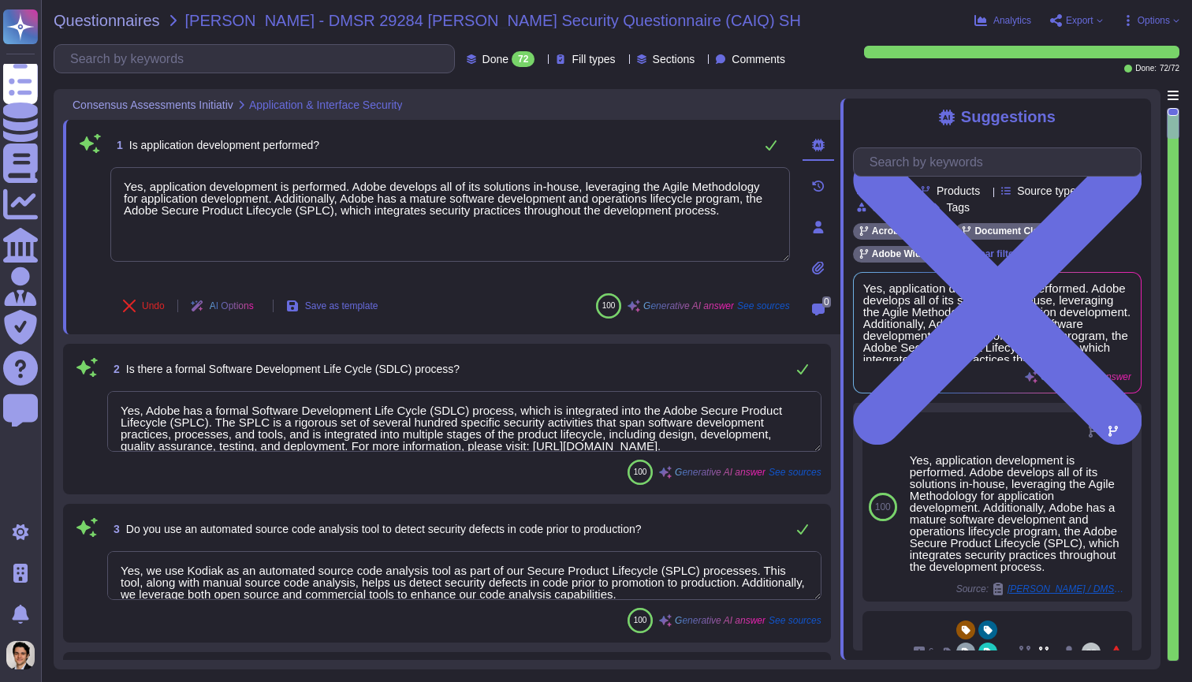
type textarea "Yes, application development is performed. Adobe develops all of its solutions …"
type textarea "Yes, Adobe has a formal Software Development Life Cycle (SDLC) process, which i…"
type textarea "Yes, we use Kodiak as an automated source code analysis tool as part of our Sec…"
type textarea "Yes, we review our applications for security vulnerabilities prior to deploymen…"
type textarea "Data integrity checks are performed on files once they are located on Adobe ser…"
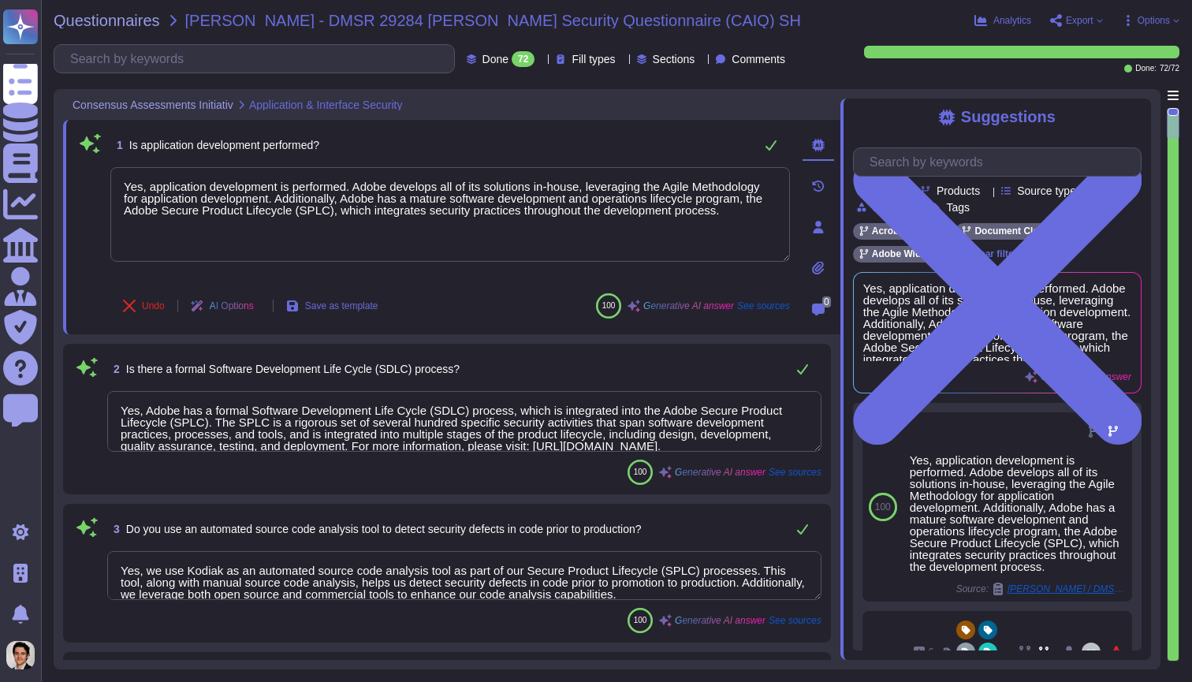
type textarea "Customers can request third-party audit or certification reports, including SOC…"
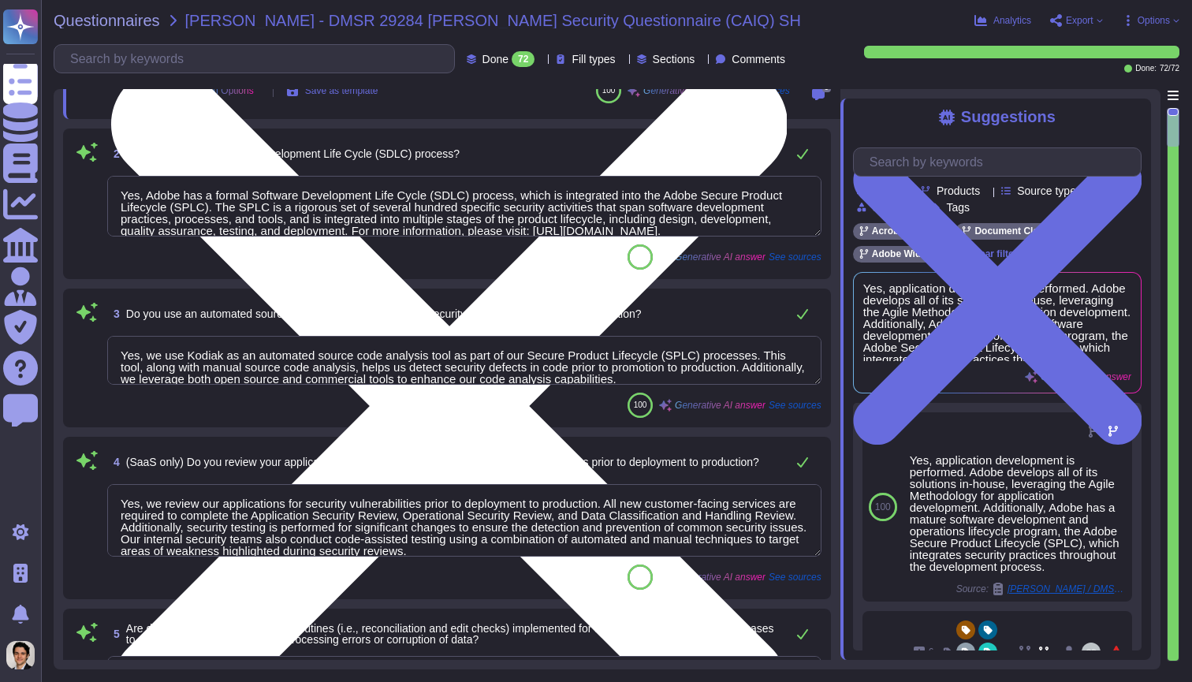
type textarea "Yes, we conduct network and application penetration tests of our cloud infrastr…"
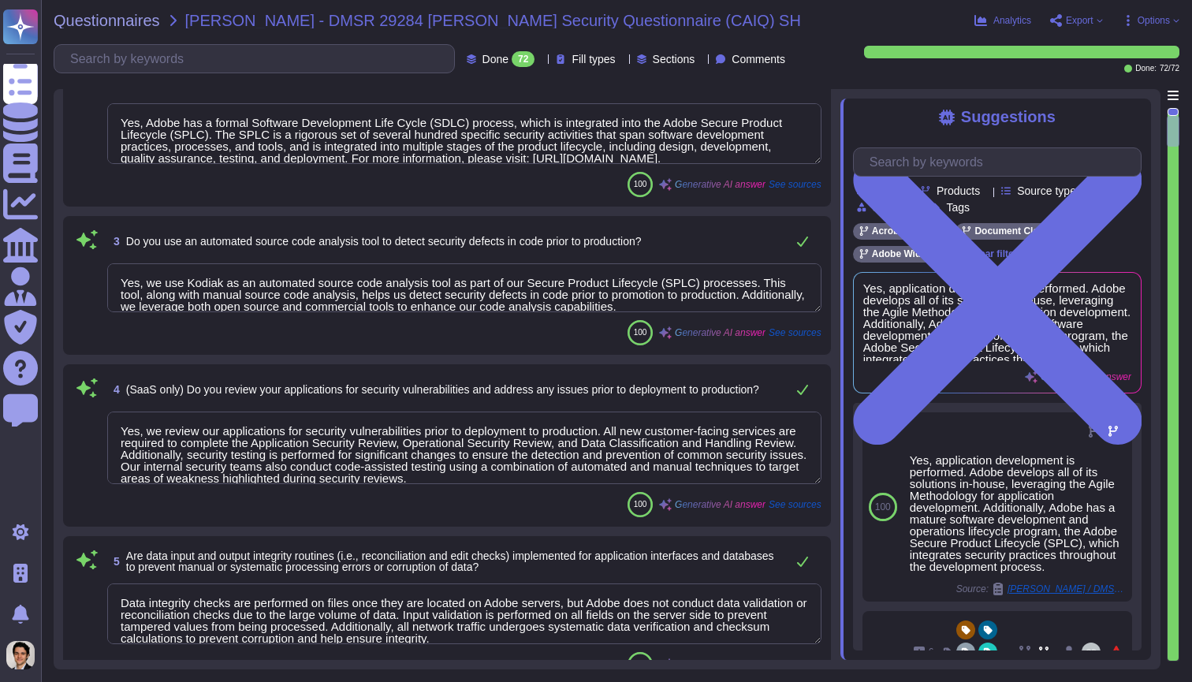
type textarea "Yes, we conduct network and application penetration tests of our cloud infrastr…"
type textarea "Yes, we have the ability to logically segment customer data, ensuring that data…"
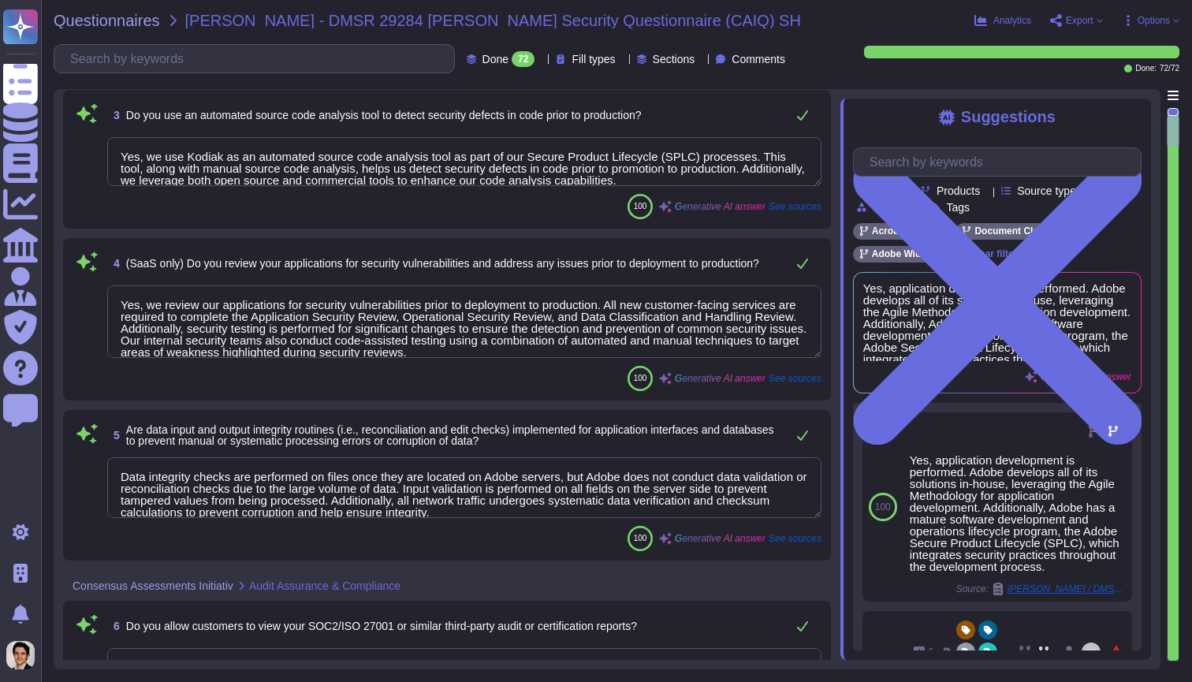
scroll to position [589, 0]
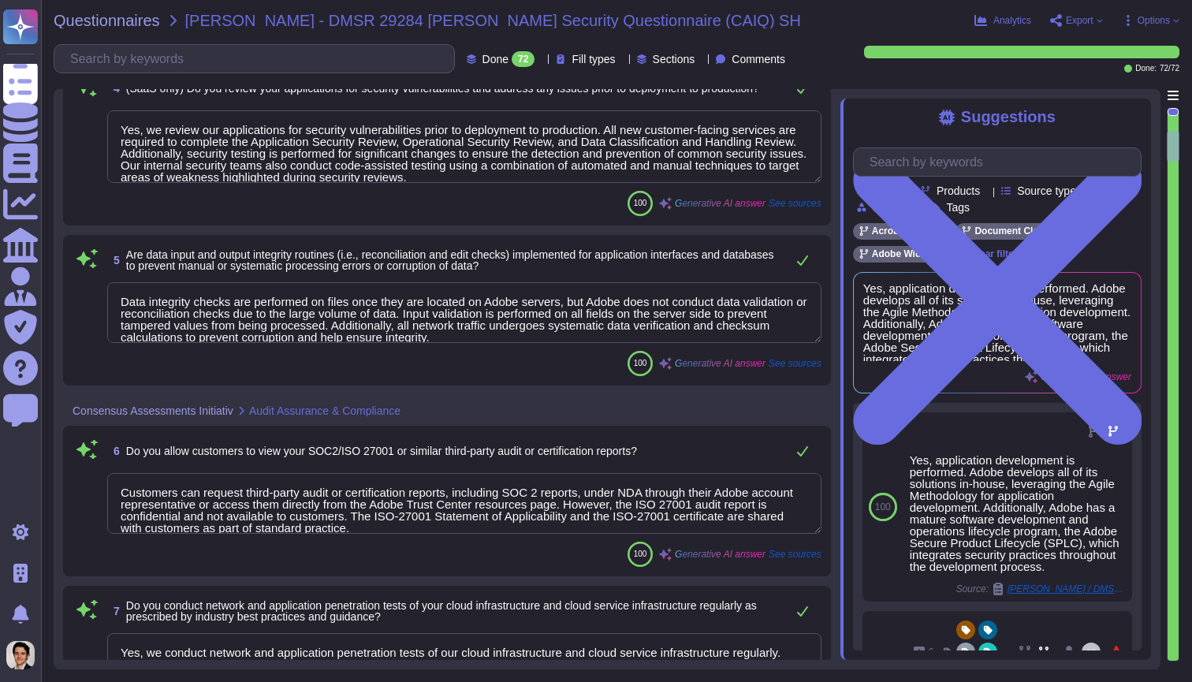
type textarea "Adobe has the capability to recover specific customer data in the case of a fai…"
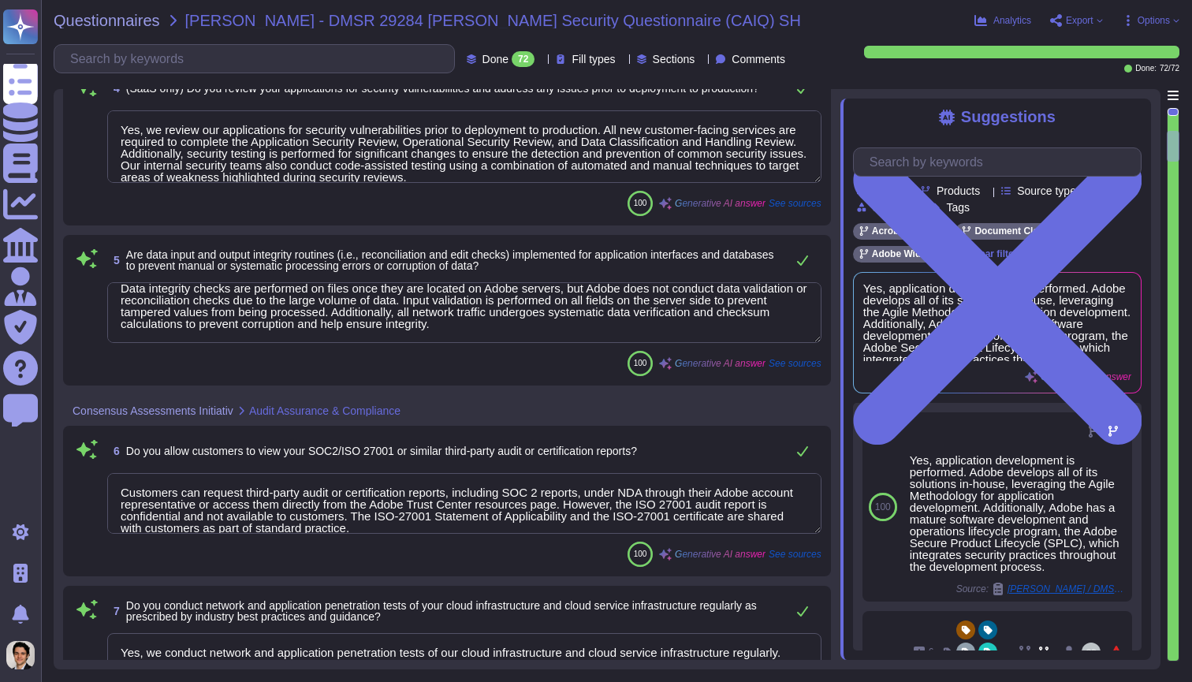
scroll to position [13, 0]
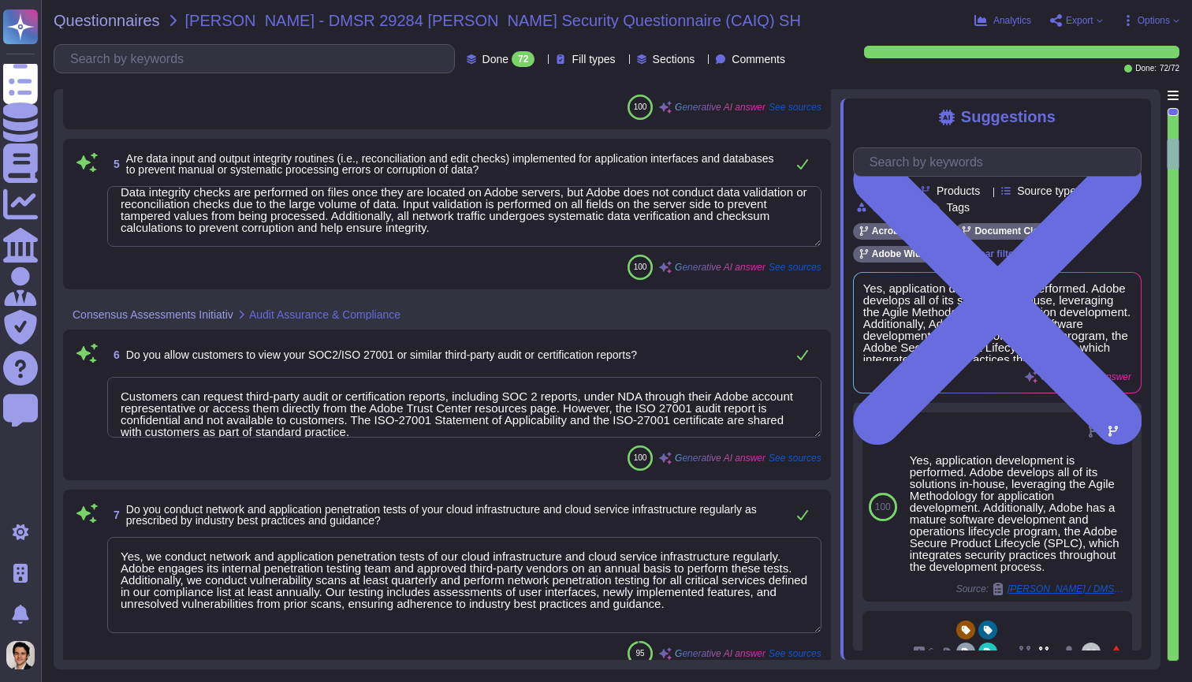
type textarea "Procedures for deletion or export of data from Adobe products and services are …"
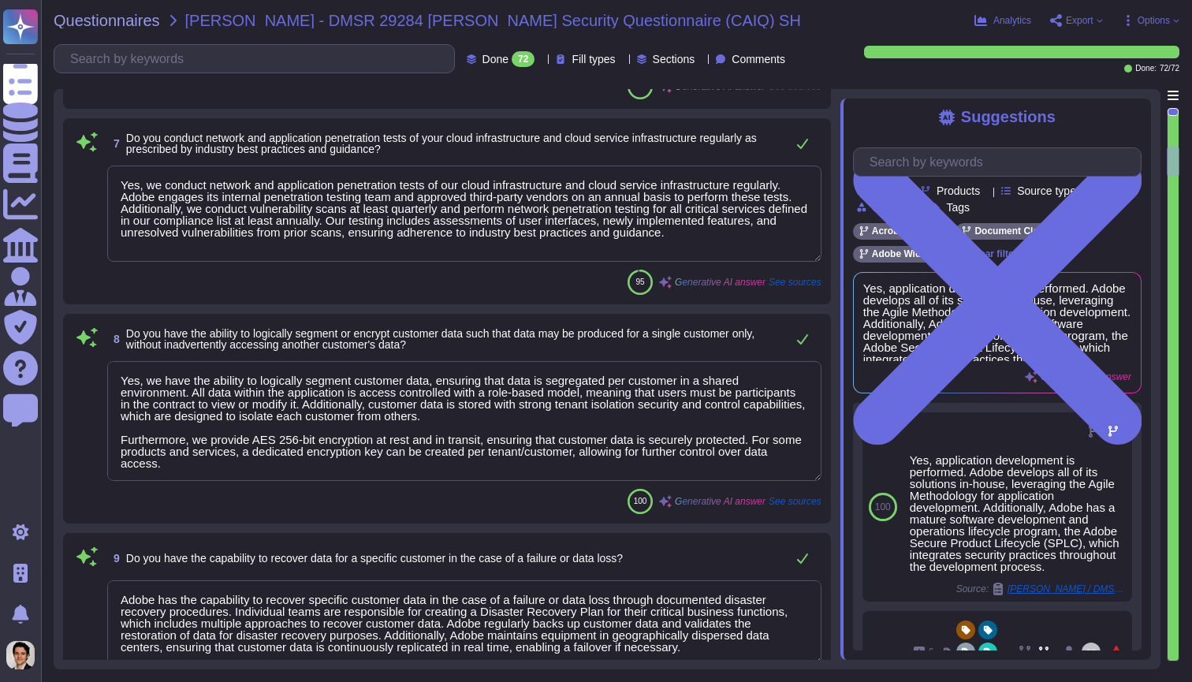
type textarea "Yes, business continuity plans are tested at planned intervals, at least annual…"
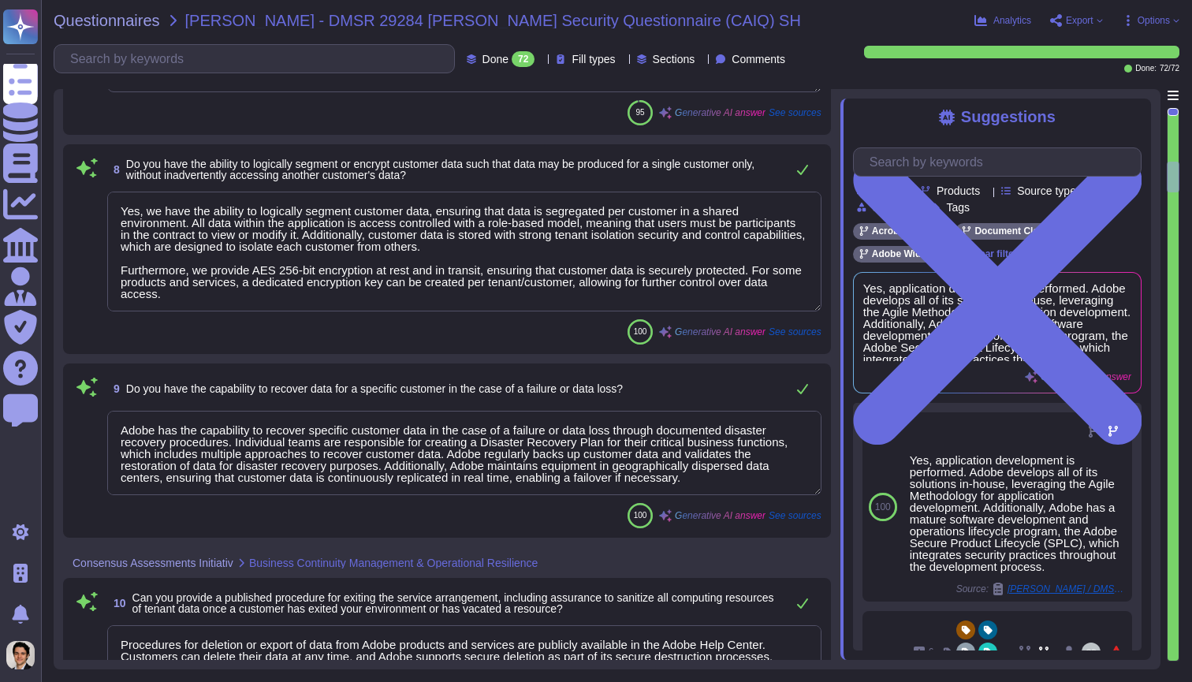
type textarea "Yes, we provide customers with ongoing visibility and reporting of our operatio…"
type textarea "Yes, policies and procedures are established and made available for all personn…"
type textarea "Yes, we have technical control capabilities to enforce customer data retention …"
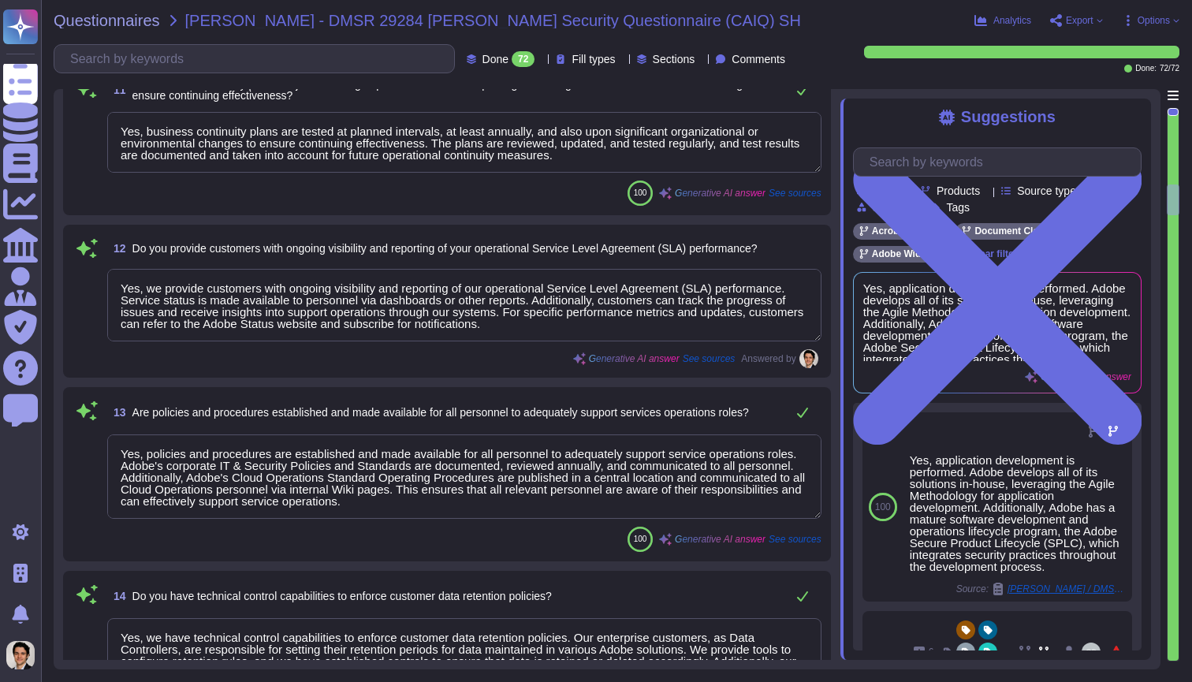
type textarea "Yes, we have implemented backup and redundancy mechanisms to ensure compliance …"
type textarea "Yes, we have comprehensive controls in place to restrict and monitor the instal…"
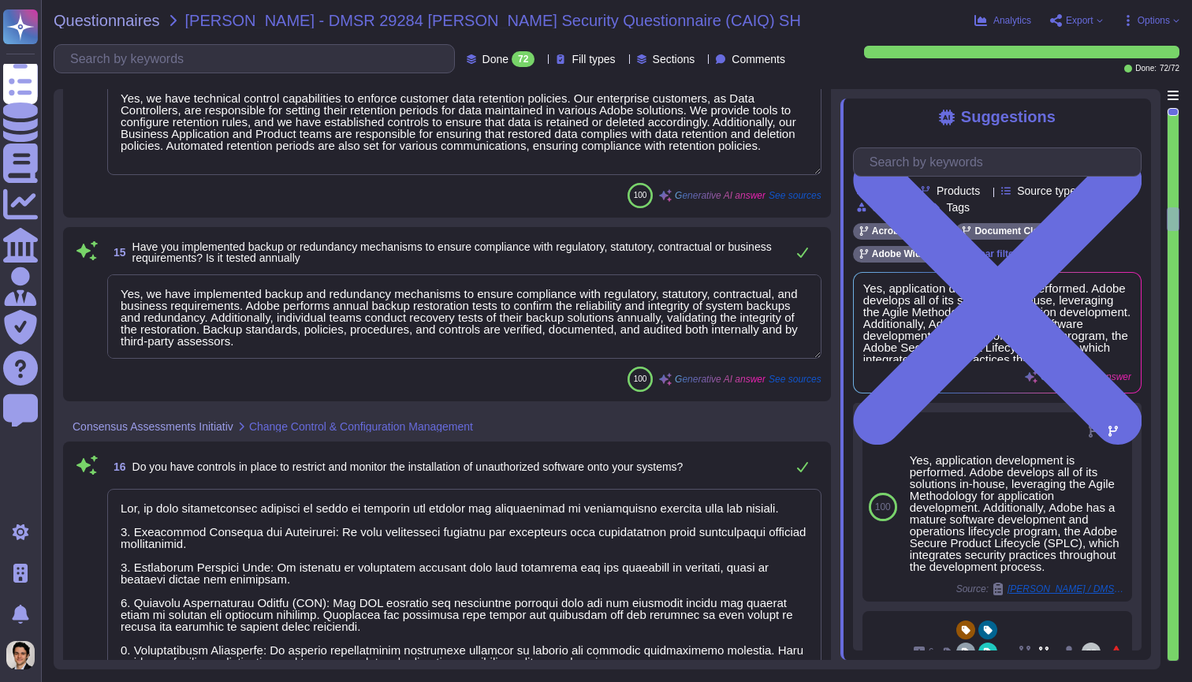
type textarea "Yes. AES-256"
type textarea "Yes, we have procedures in place to ensure that production data is not replicat…"
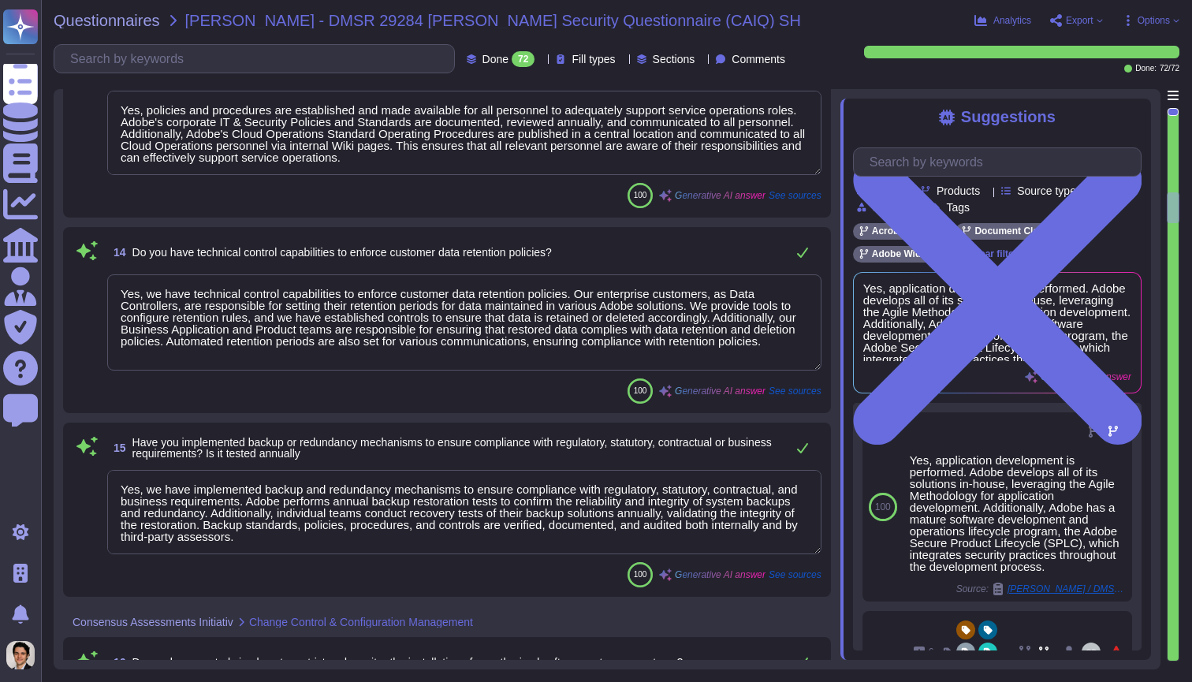
type textarea "Procedures for deletion or export of data from Adobe products and services are …"
type textarea "Yes, business continuity plans are tested at planned intervals, at least annual…"
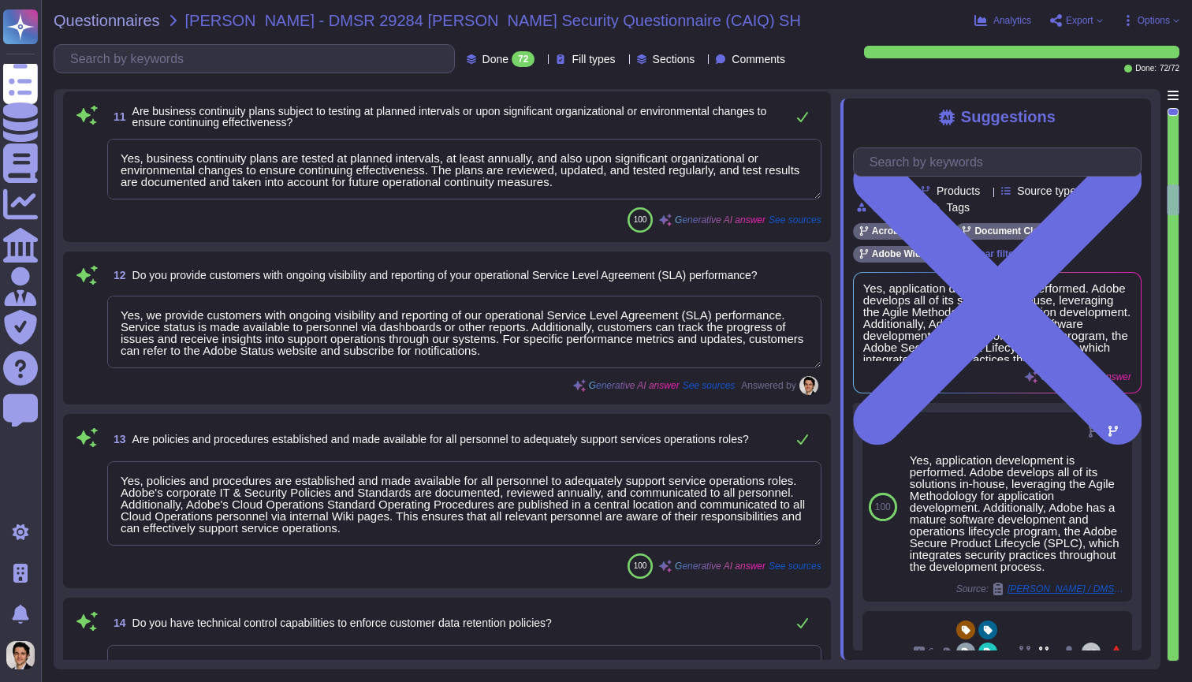
scroll to position [1873, 0]
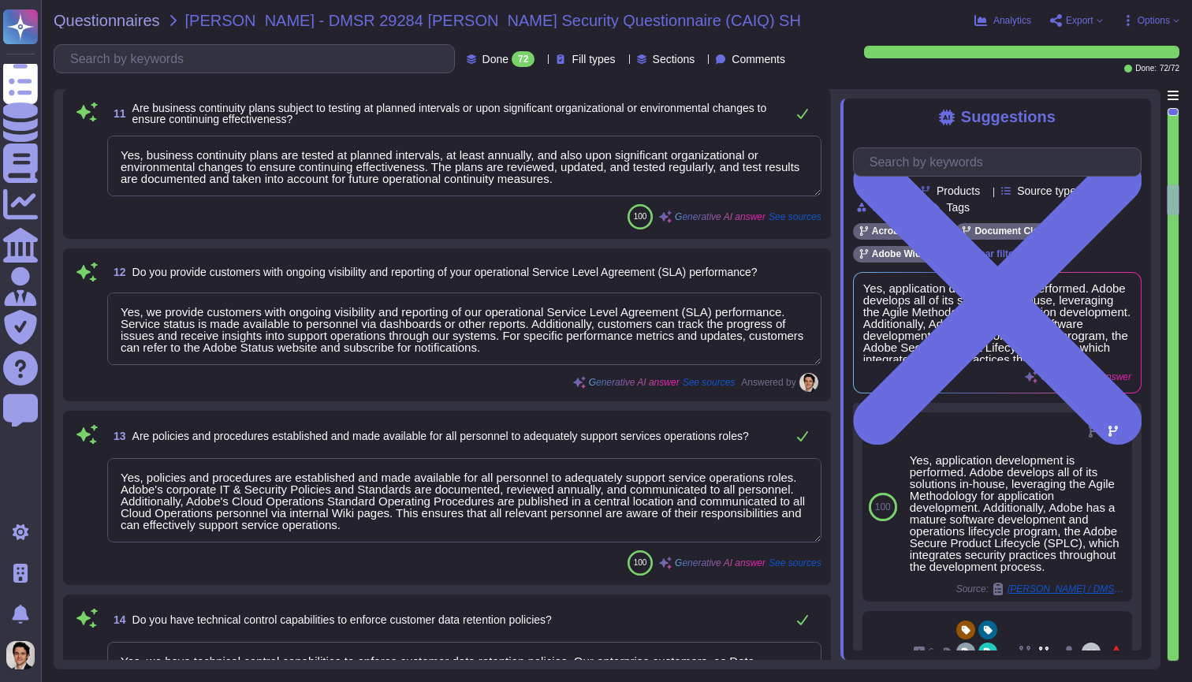
click at [612, 348] on textarea "Yes, we provide customers with ongoing visibility and reporting of our operatio…" at bounding box center [464, 328] width 714 height 73
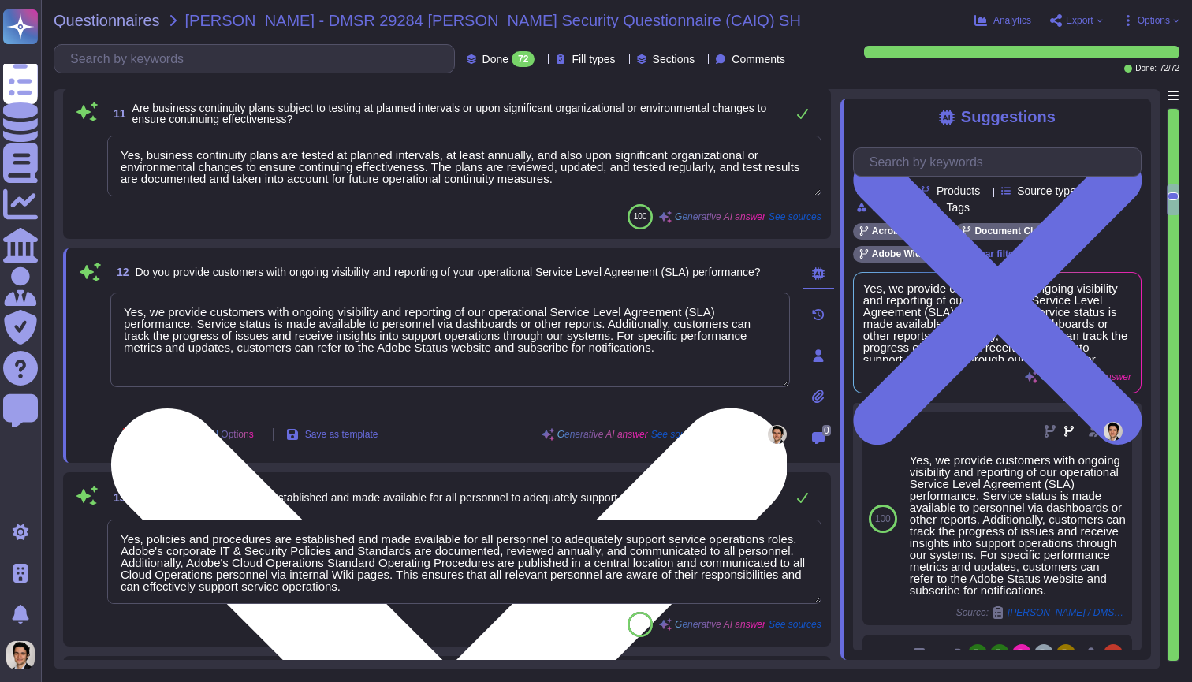
click at [752, 350] on textarea "Yes, we provide customers with ongoing visibility and reporting of our operatio…" at bounding box center [449, 339] width 679 height 95
click at [735, 399] on div "Yes, we provide customers with ongoing visibility and reporting of our operatio…" at bounding box center [449, 350] width 679 height 117
type textarea "Yes, we provide customers with ongoing visibility and reporting of our operatio…"
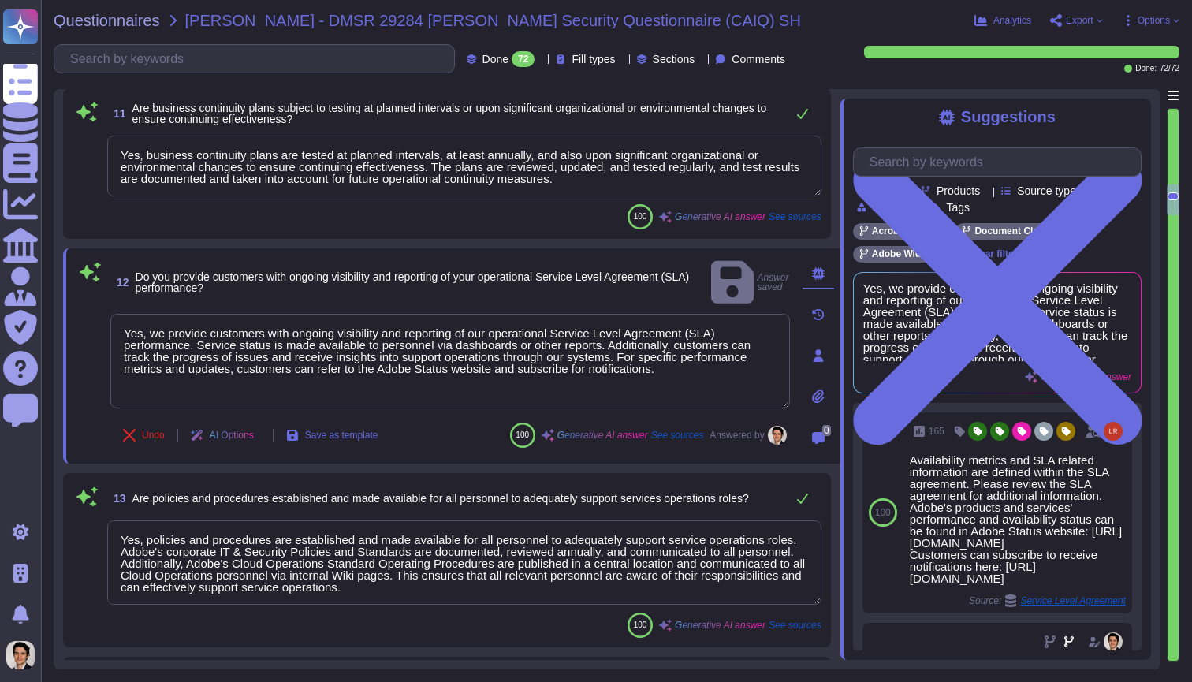
click at [1082, 18] on span "Export" at bounding box center [1080, 20] width 28 height 9
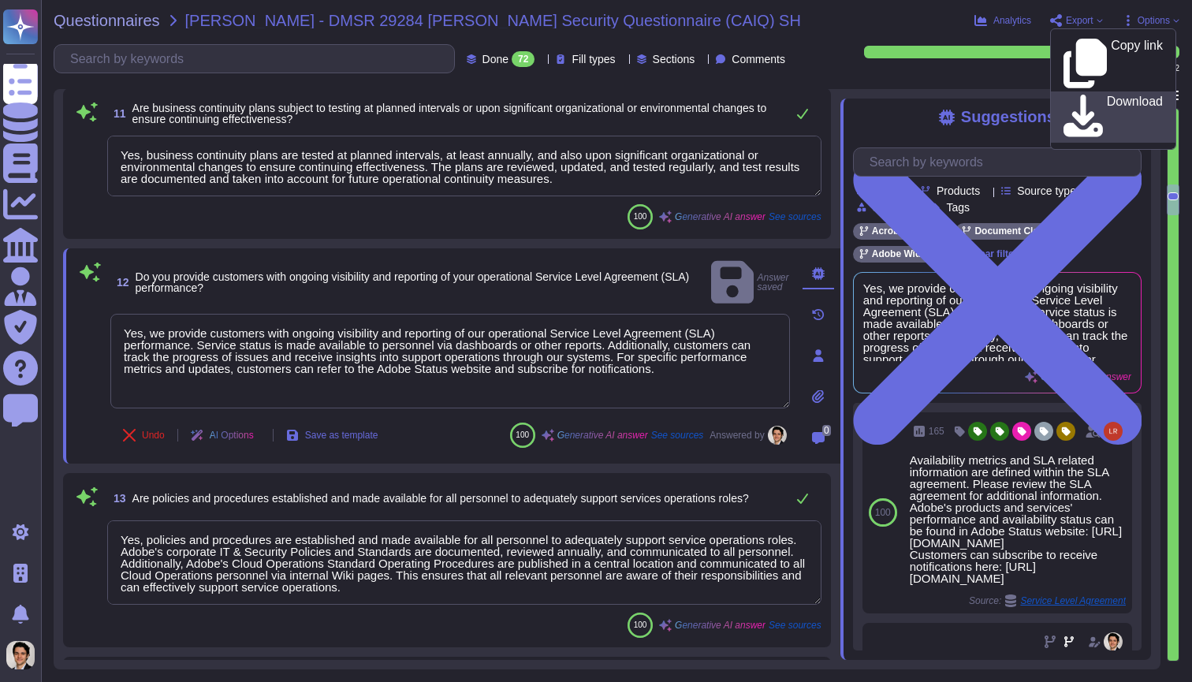
click at [1092, 91] on link "Download" at bounding box center [1113, 116] width 125 height 51
